Goal: Find specific page/section: Find specific page/section

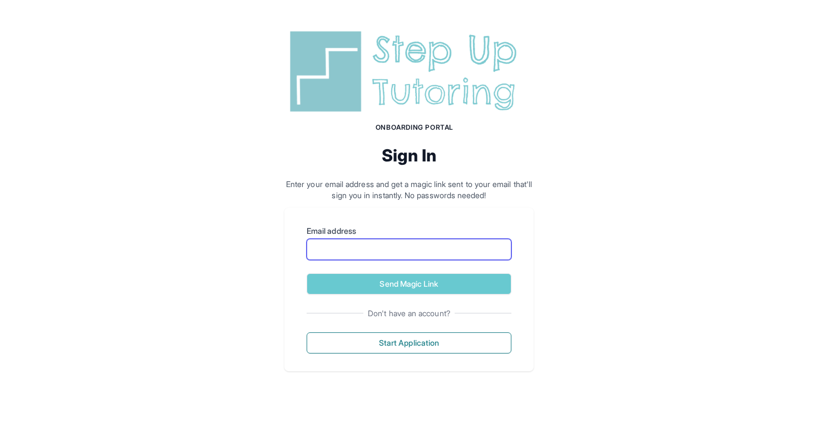
click at [498, 248] on input "Email address" at bounding box center [409, 249] width 205 height 21
click at [536, 163] on div "Onboarding Portal Sign In Enter your email address and get a magic link sent to…" at bounding box center [409, 199] width 818 height 398
click at [428, 253] on input "Email address" at bounding box center [409, 249] width 205 height 21
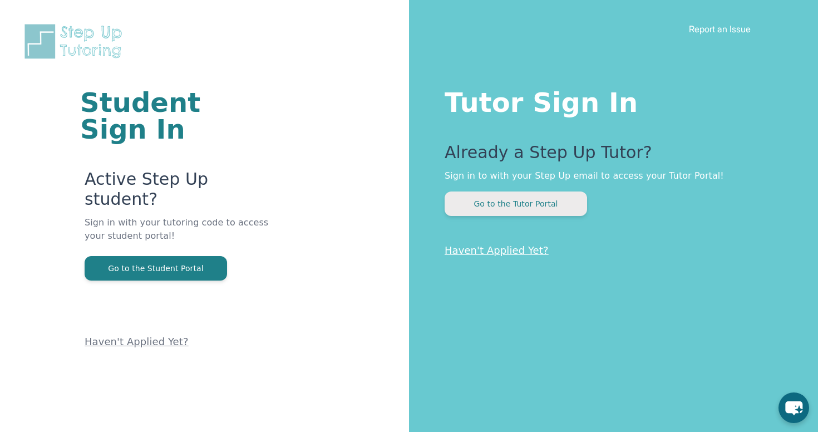
click at [539, 200] on button "Go to the Tutor Portal" at bounding box center [516, 204] width 143 height 24
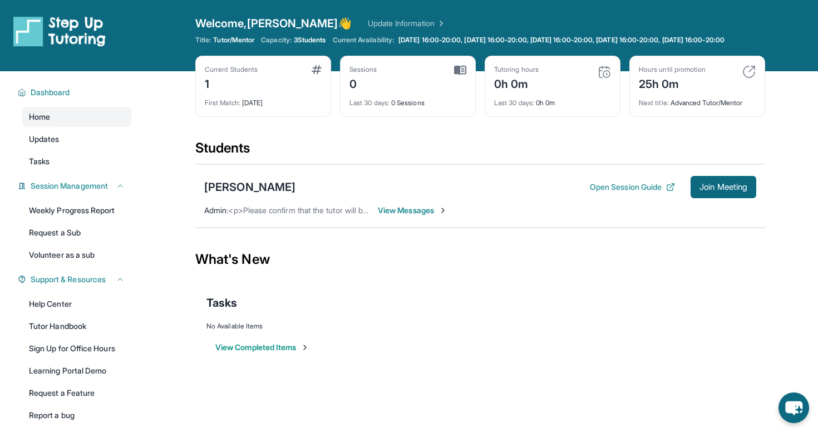
click at [423, 216] on span "View Messages" at bounding box center [413, 210] width 70 height 11
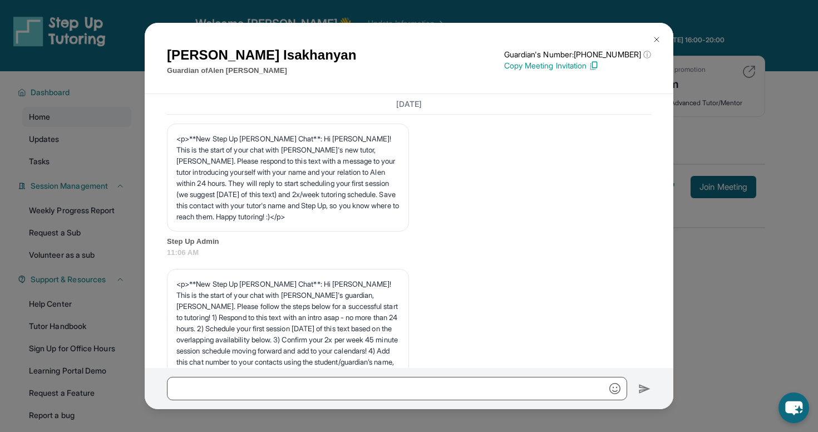
click at [659, 32] on button at bounding box center [657, 39] width 22 height 22
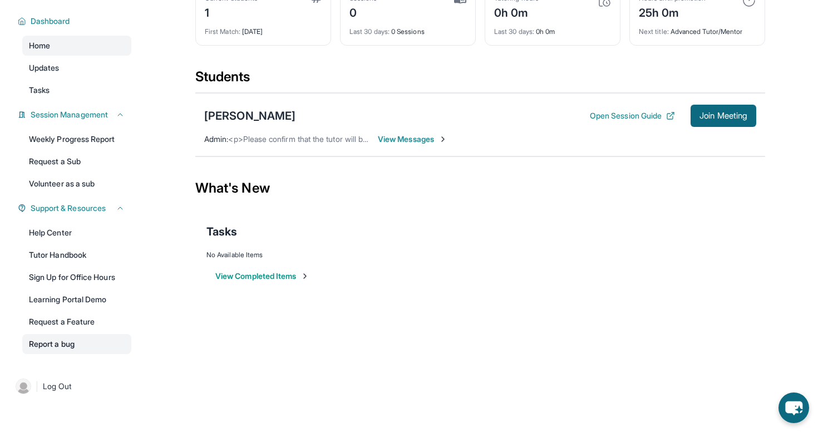
scroll to position [80, 0]
click at [84, 306] on link "Learning Portal Demo" at bounding box center [76, 300] width 109 height 20
click at [74, 255] on link "Tutor Handbook" at bounding box center [76, 255] width 109 height 20
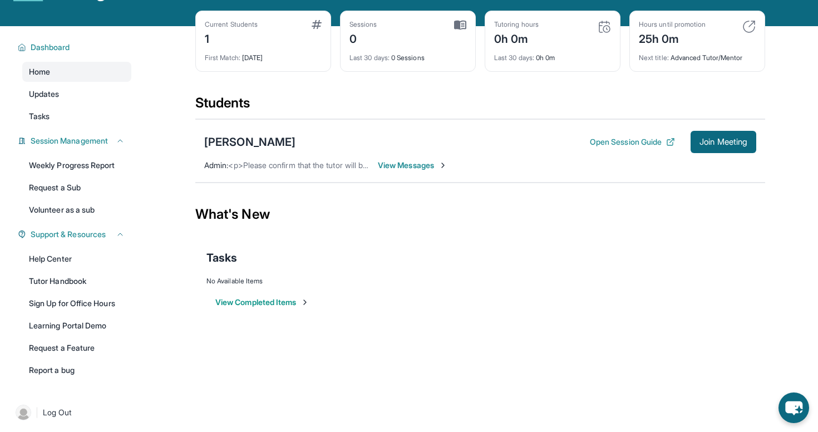
click at [400, 171] on span "View Messages" at bounding box center [413, 165] width 70 height 11
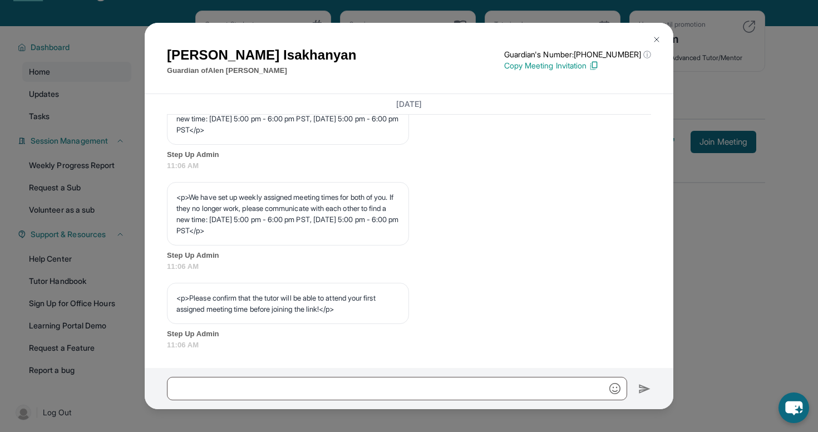
scroll to position [575, 0]
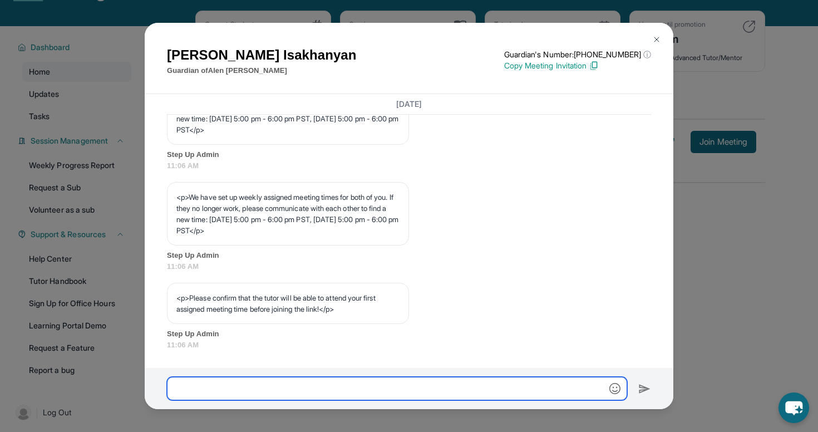
click at [282, 394] on input "text" at bounding box center [397, 388] width 460 height 23
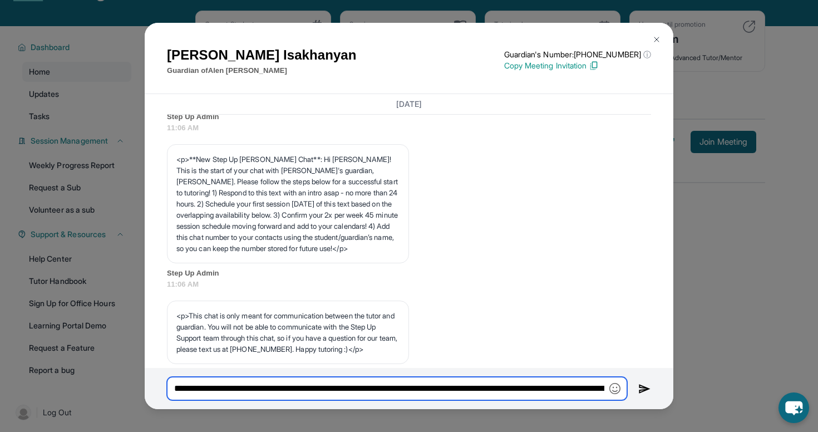
scroll to position [124, 0]
type input "**********"
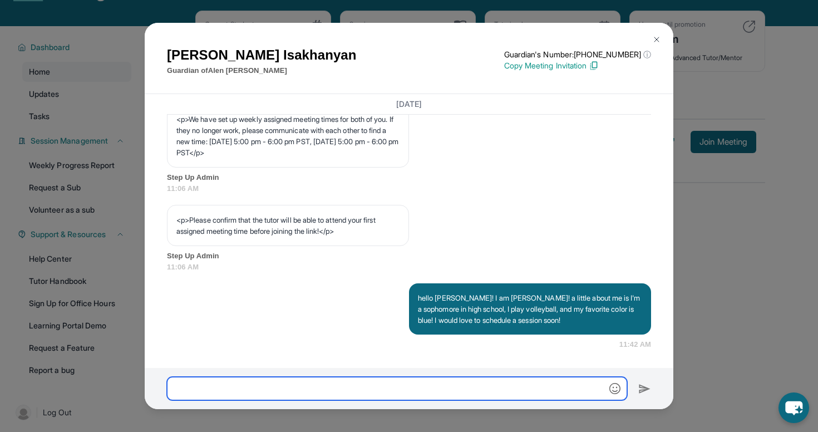
scroll to position [652, 0]
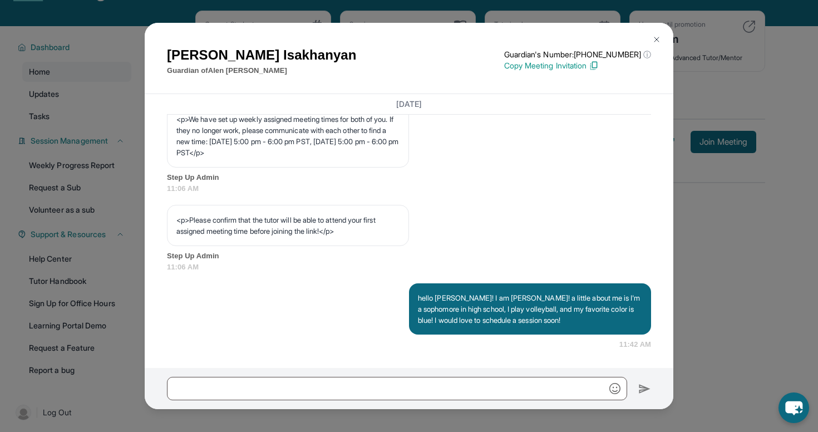
click at [658, 37] on img at bounding box center [657, 39] width 9 height 9
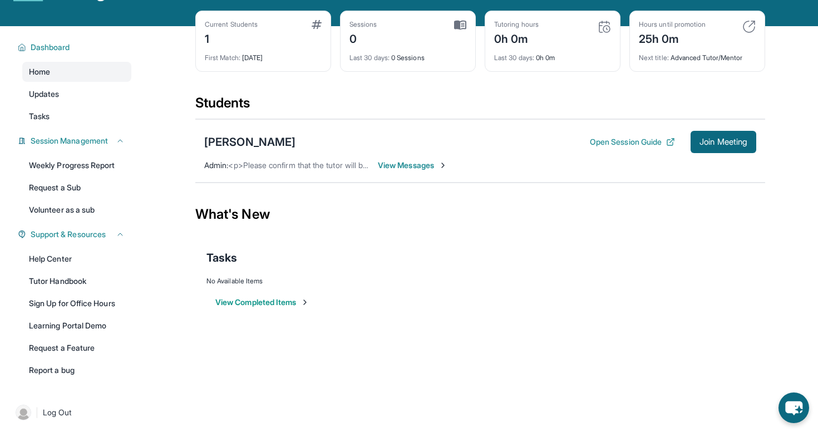
drag, startPoint x: 666, startPoint y: 21, endPoint x: 507, endPoint y: 1, distance: 161.0
